Goal: Feedback & Contribution: Submit feedback/report problem

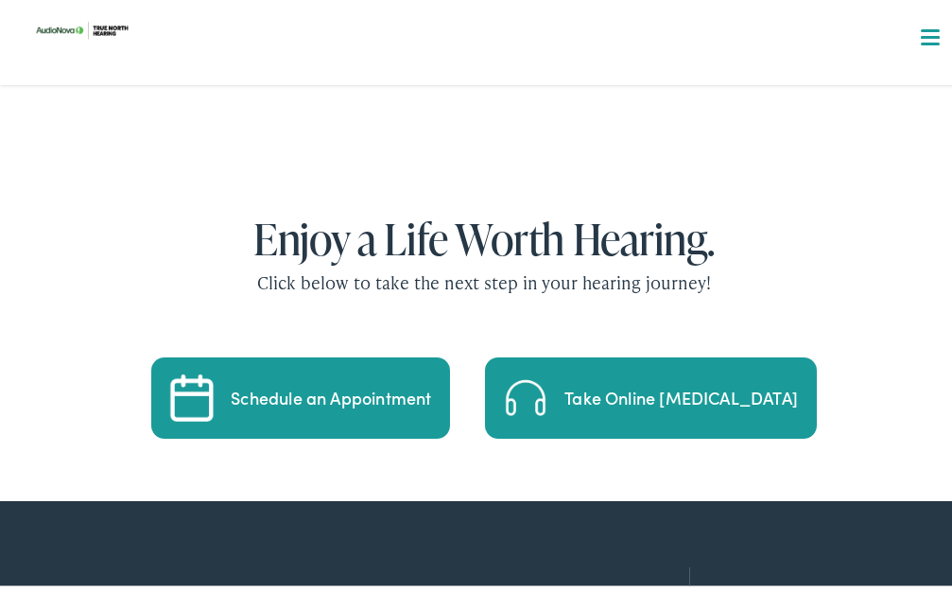
scroll to position [3955, 0]
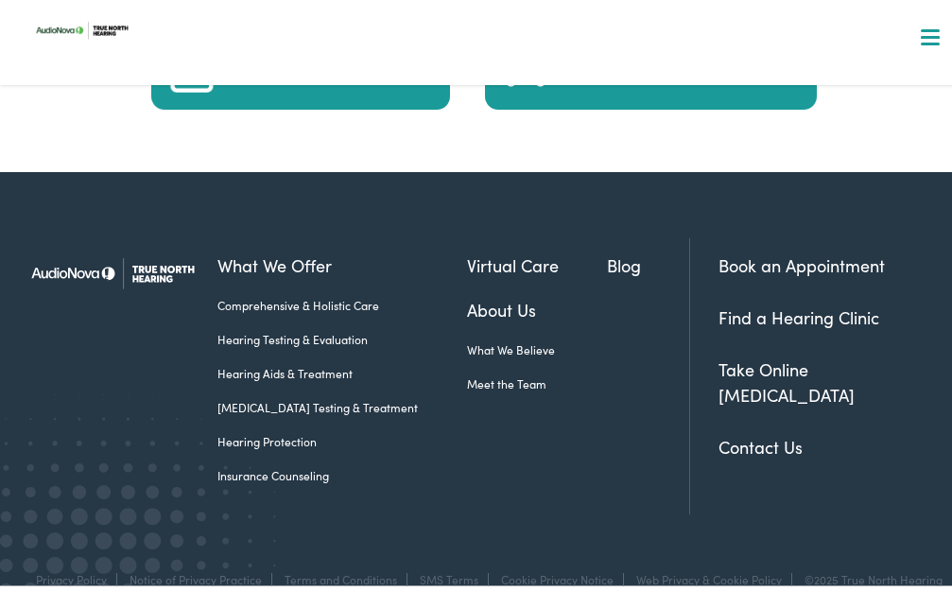
click at [740, 430] on link "Contact Us" at bounding box center [760, 442] width 84 height 24
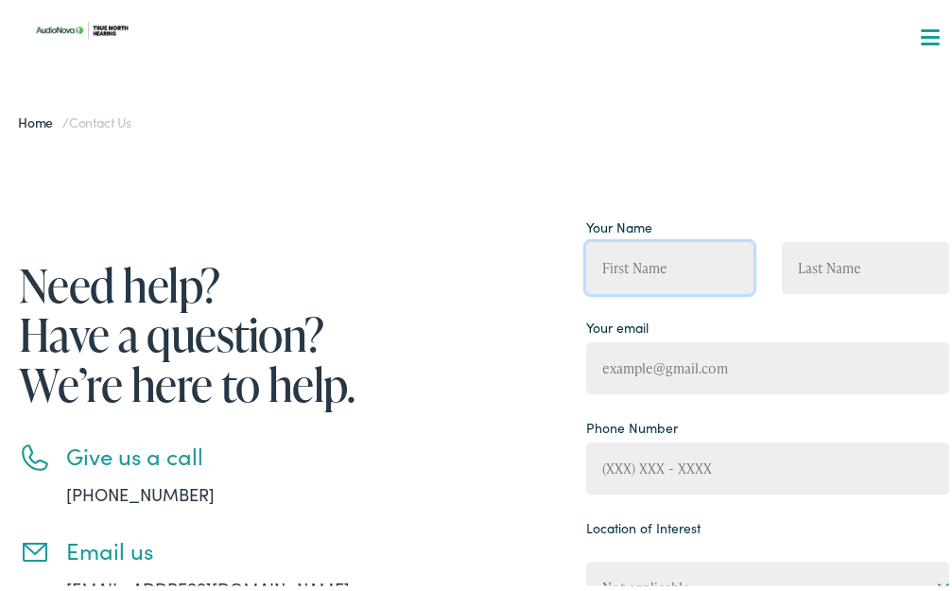
click at [650, 265] on input "Contact form" at bounding box center [669, 263] width 167 height 52
type input "[PERSON_NAME]"
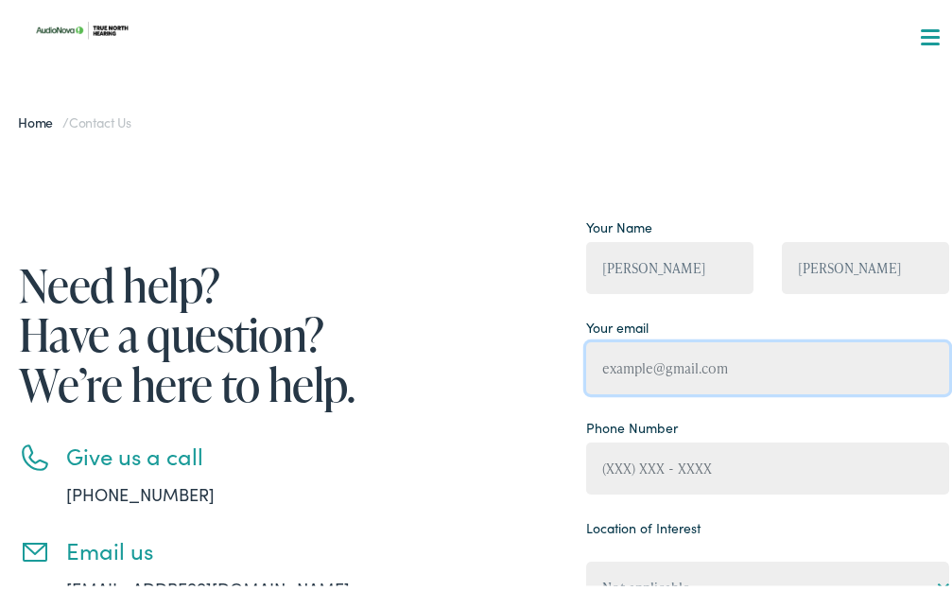
type input "[EMAIL_ADDRESS][DOMAIN_NAME]"
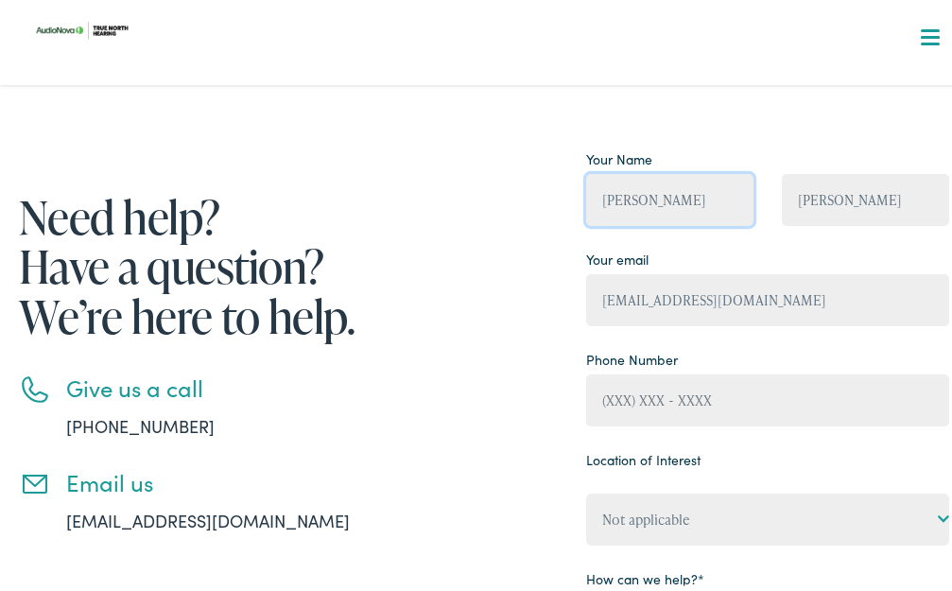
scroll to position [189, 0]
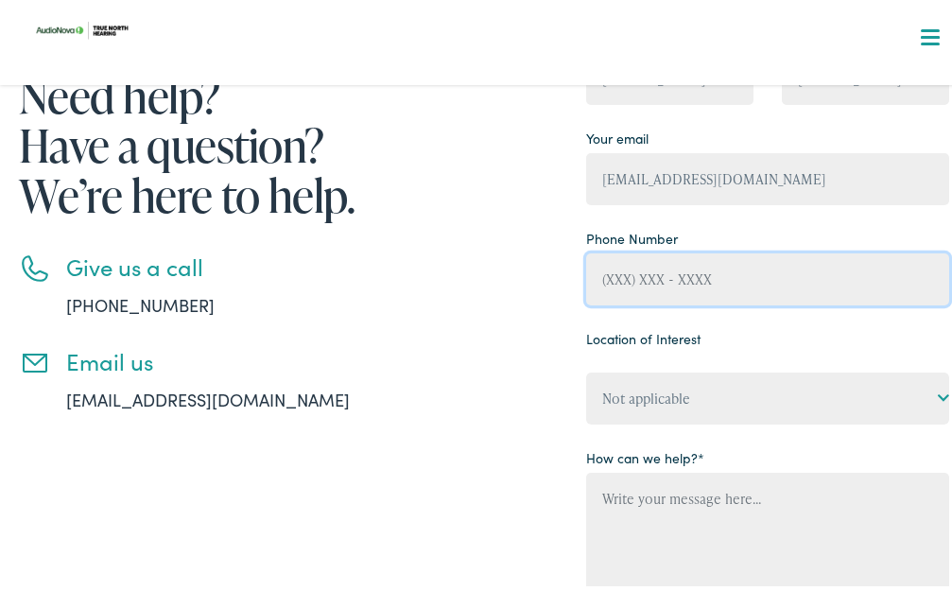
click at [697, 276] on input "Contact form" at bounding box center [767, 275] width 362 height 52
type input "[PHONE_NUMBER]"
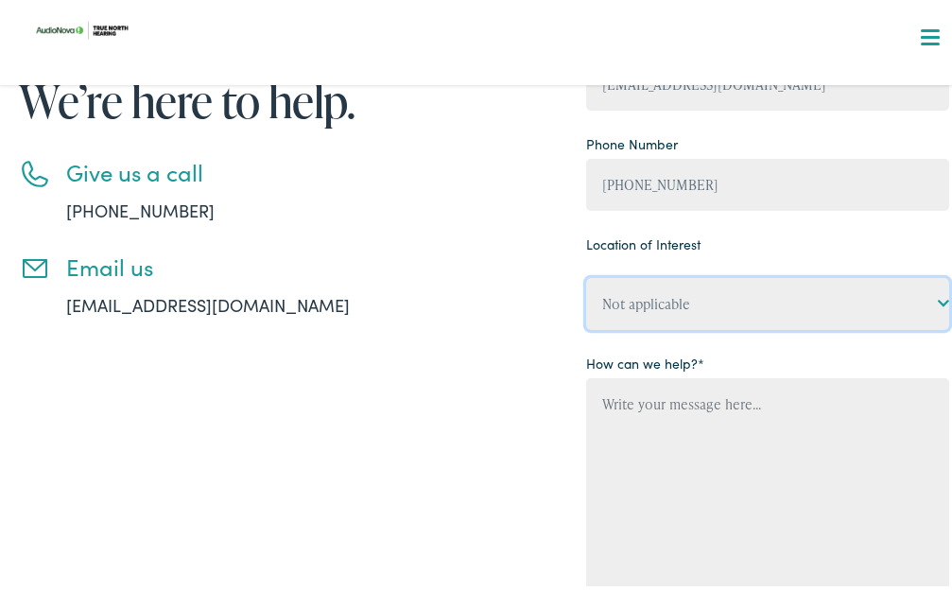
click at [691, 308] on select "Not applicable True North Hearing, Acton True North Hearing, [GEOGRAPHIC_DATA] …" at bounding box center [767, 299] width 362 height 52
select select "True North Hearing, [GEOGRAPHIC_DATA]"
click at [586, 273] on select "Not applicable True North Hearing, Acton True North Hearing, [GEOGRAPHIC_DATA] …" at bounding box center [767, 299] width 362 height 52
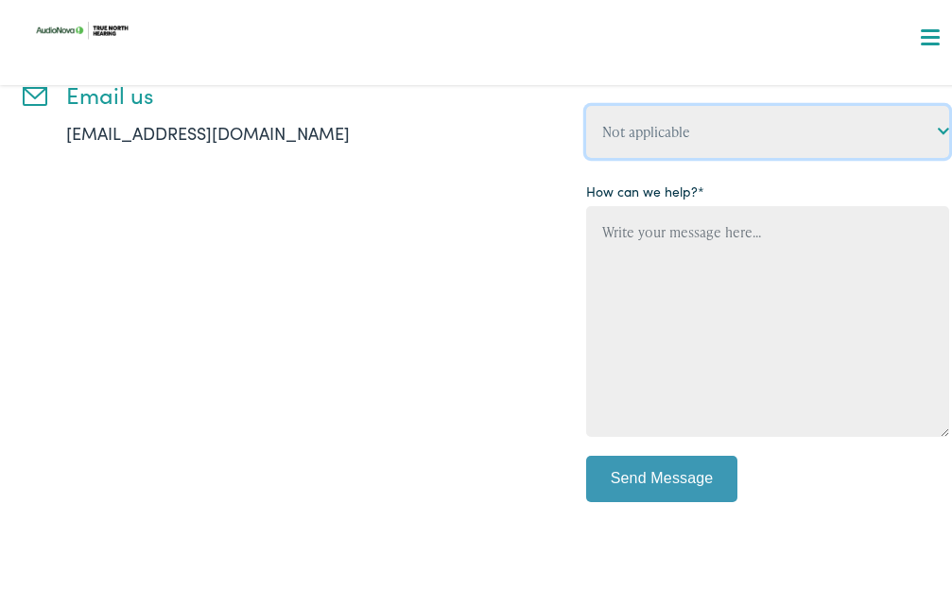
scroll to position [472, 0]
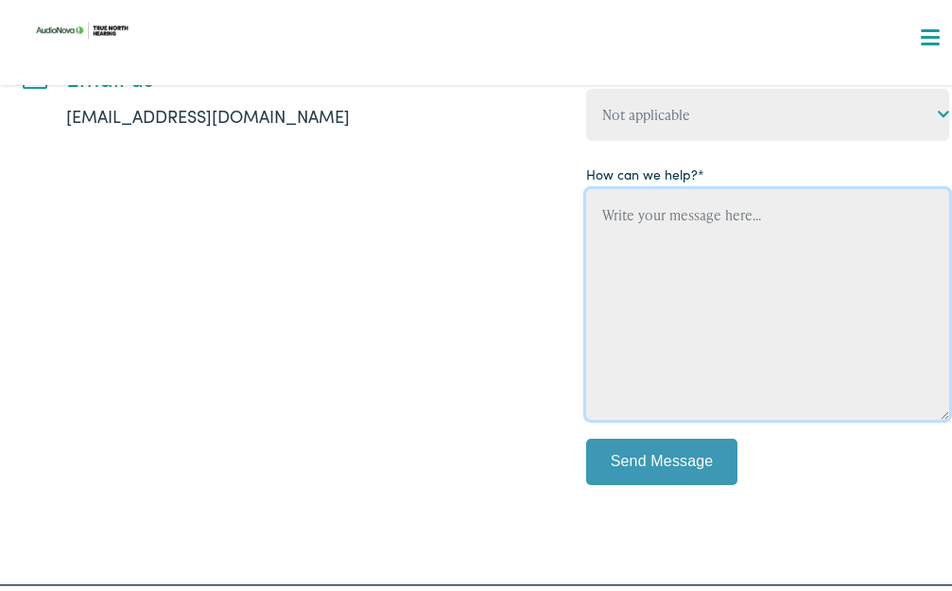
click at [695, 224] on textarea "Contact form" at bounding box center [767, 299] width 362 height 231
drag, startPoint x: 700, startPoint y: 283, endPoint x: 698, endPoint y: 262, distance: 20.9
paste textarea "Hello, I would like to offer some suggestions for your website. No cost, no cat…"
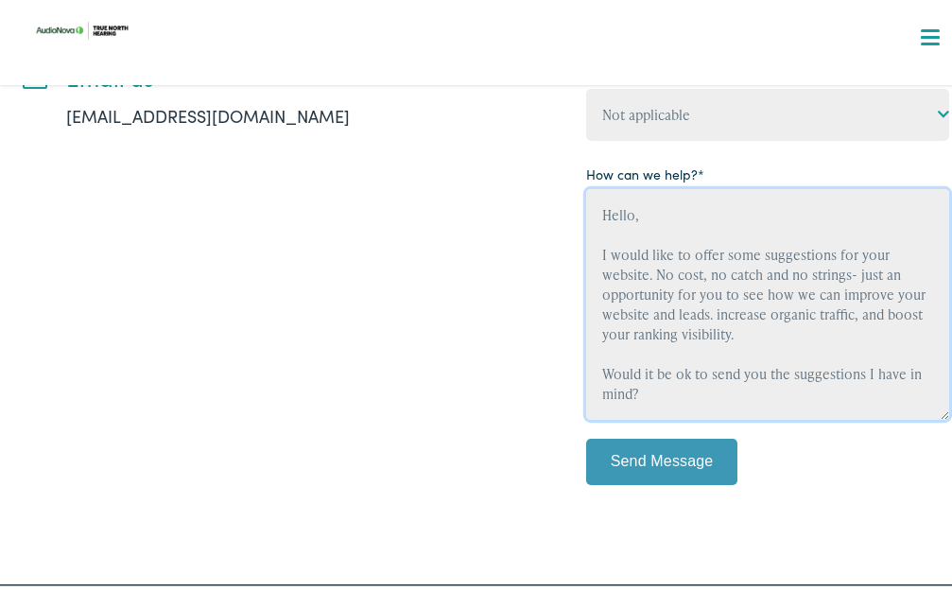
scroll to position [43, 0]
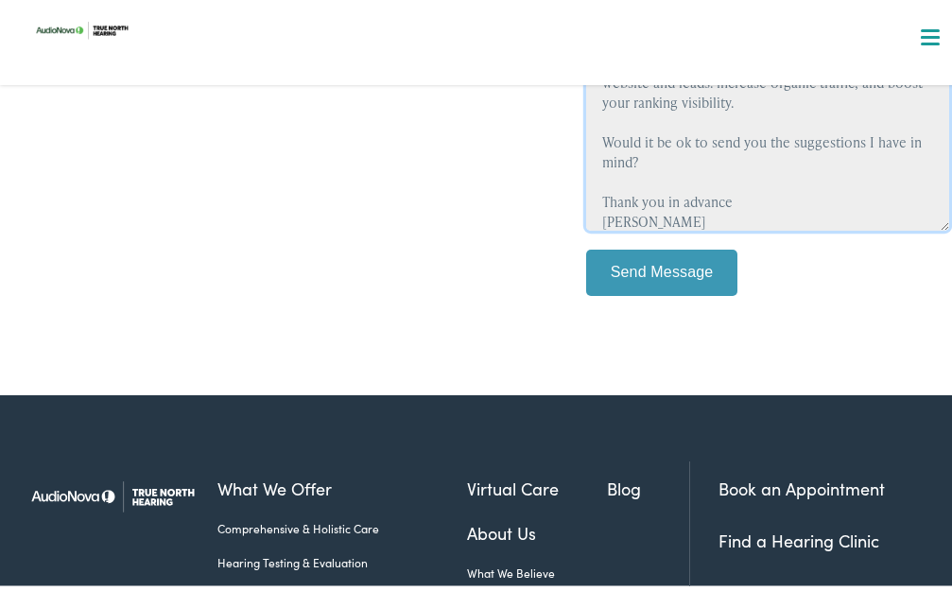
type textarea "Hello, I would like to offer some suggestions for your website. No cost, no cat…"
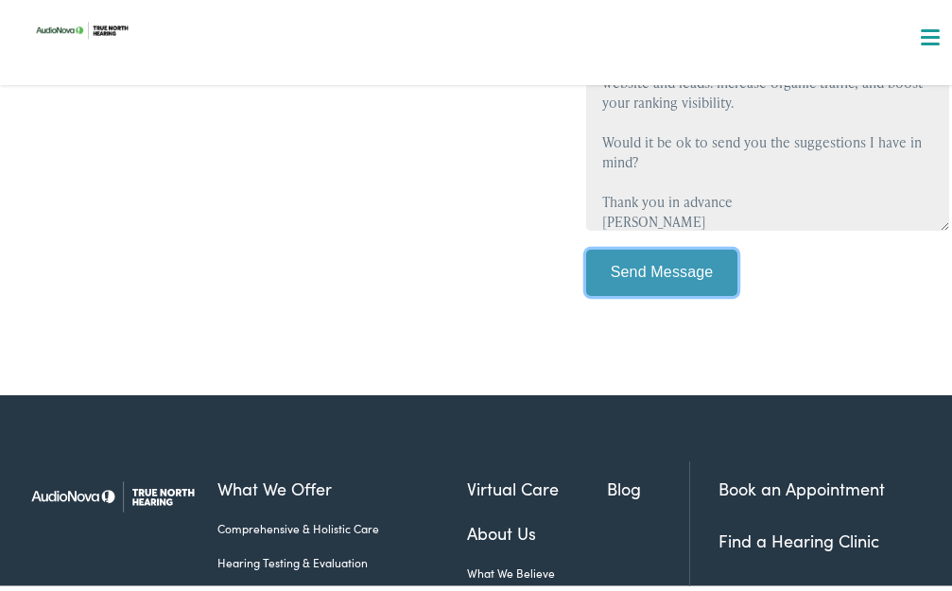
click at [707, 274] on input "Send Message" at bounding box center [661, 268] width 151 height 47
click at [707, 266] on input "Send Message" at bounding box center [661, 268] width 151 height 47
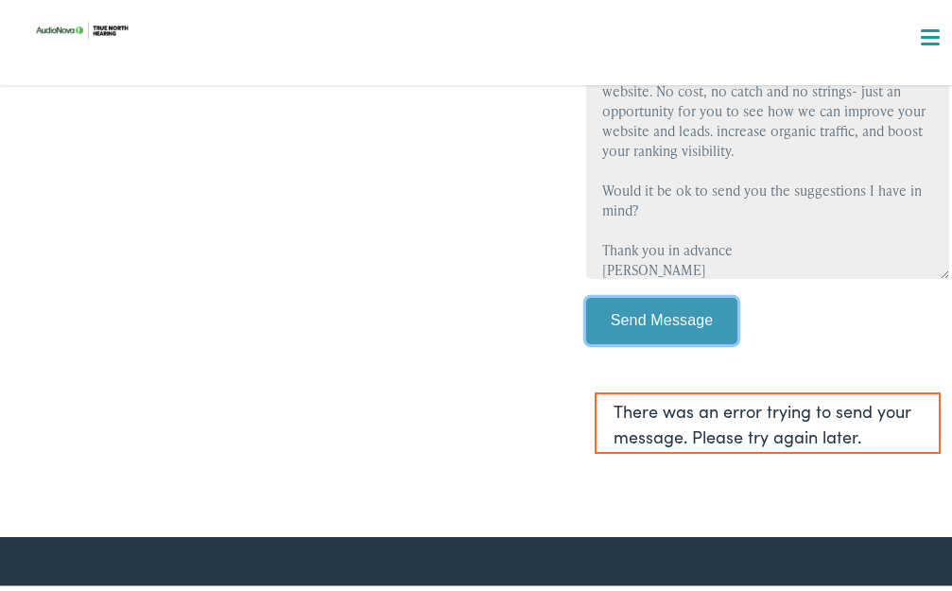
scroll to position [472, 0]
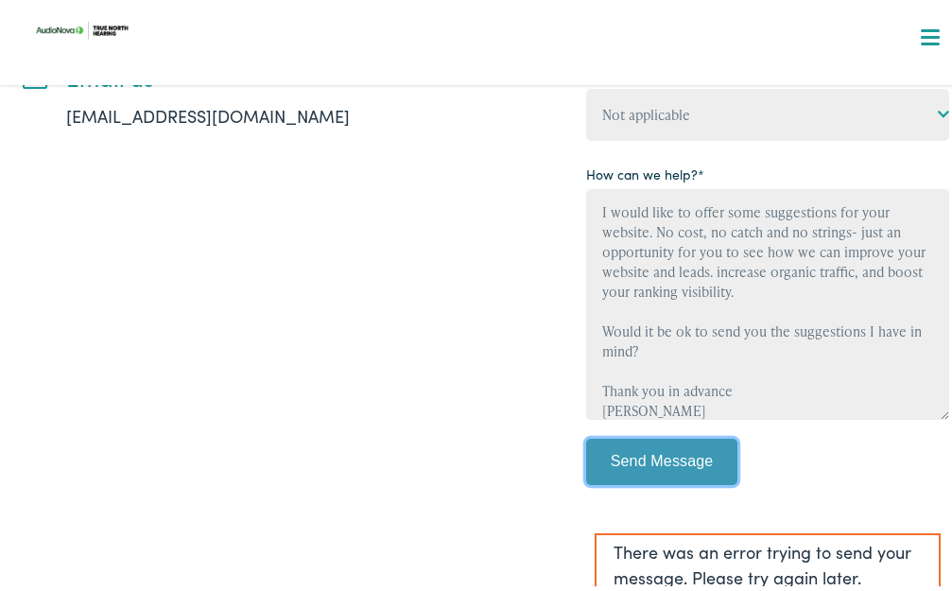
drag, startPoint x: 656, startPoint y: 446, endPoint x: 648, endPoint y: 420, distance: 27.5
click at [655, 446] on input "Send Message" at bounding box center [661, 457] width 151 height 47
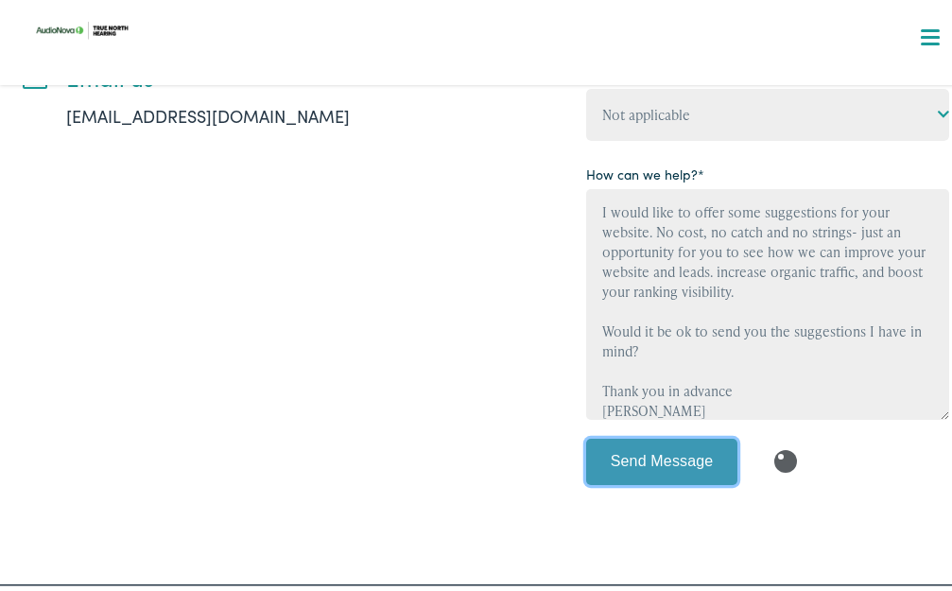
click at [586, 434] on input "Send Message" at bounding box center [661, 457] width 151 height 47
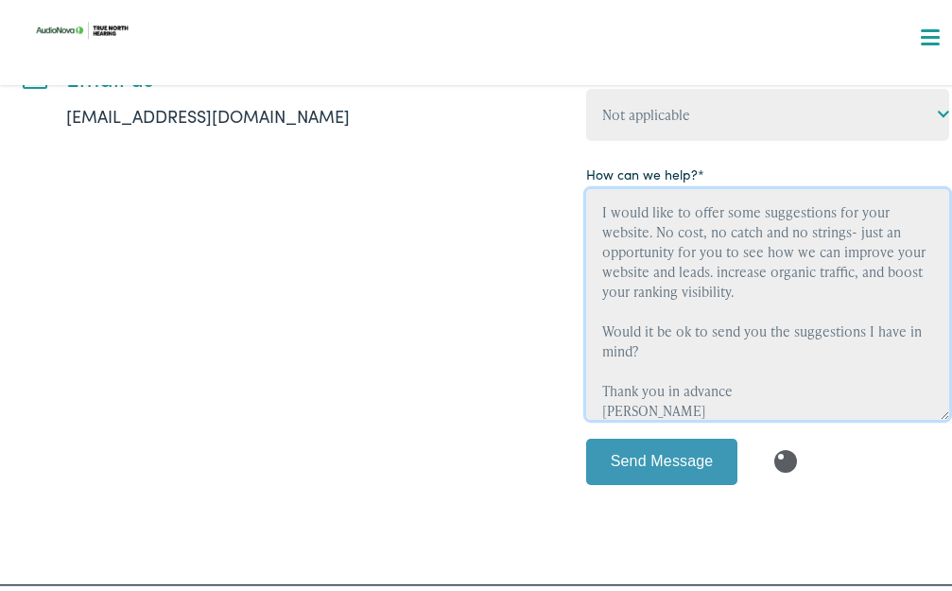
click at [657, 289] on textarea "Hello, I would like to offer some suggestions for your website. No cost, no cat…" at bounding box center [767, 299] width 362 height 231
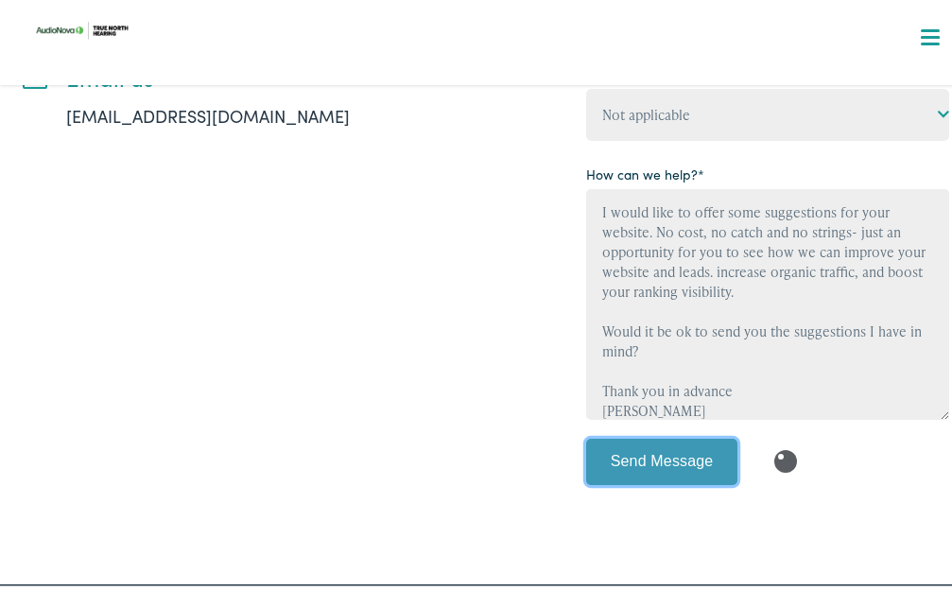
click at [660, 460] on input "Send Message" at bounding box center [661, 457] width 151 height 47
click at [586, 434] on input "Send Message" at bounding box center [661, 457] width 151 height 47
